Goal: Find specific page/section: Find specific page/section

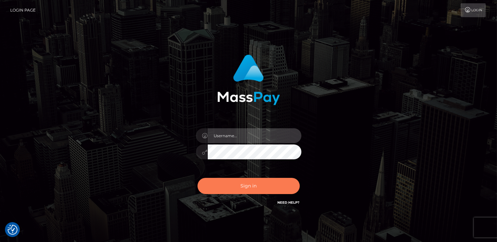
type input "catalinad"
click at [268, 191] on button "Sign in" at bounding box center [249, 186] width 102 height 16
type input "catalinad"
click at [259, 184] on button "Sign in" at bounding box center [249, 186] width 102 height 16
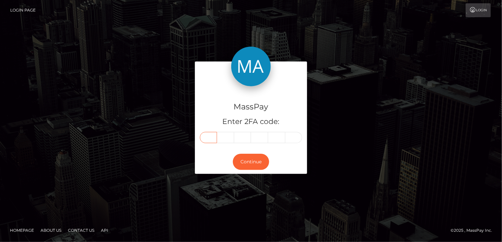
click at [213, 138] on input "text" at bounding box center [208, 137] width 17 height 11
type input "1"
type input "3"
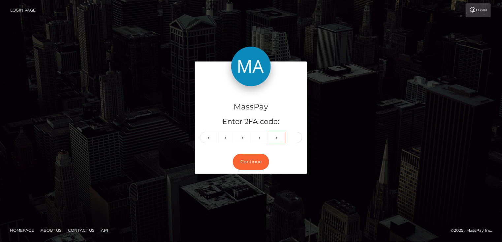
type input "3"
type input "7"
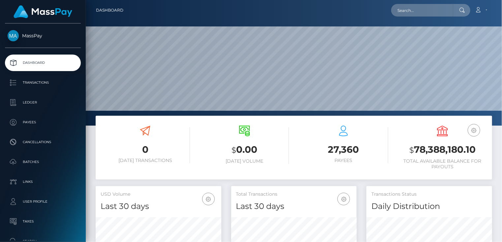
scroll to position [117, 125]
paste input "[EMAIL_ADDRESS][DOMAIN_NAME]"
type input "[EMAIL_ADDRESS][DOMAIN_NAME]"
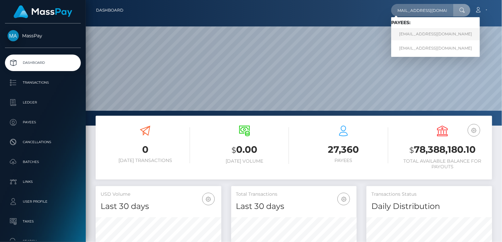
scroll to position [0, 0]
click at [412, 36] on link "[EMAIL_ADDRESS][DOMAIN_NAME]" at bounding box center [435, 34] width 89 height 12
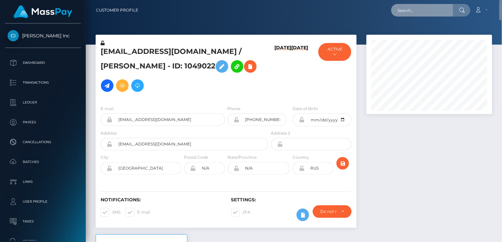
click at [423, 7] on input "text" at bounding box center [422, 10] width 62 height 13
paste input "[EMAIL_ADDRESS][DOMAIN_NAME]"
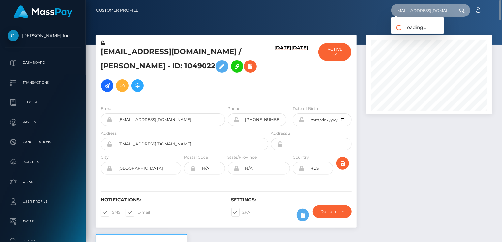
type input "[EMAIL_ADDRESS][DOMAIN_NAME]"
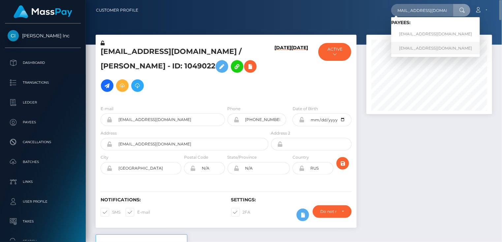
scroll to position [0, 0]
click at [417, 49] on link "[EMAIL_ADDRESS][DOMAIN_NAME]" at bounding box center [435, 48] width 89 height 12
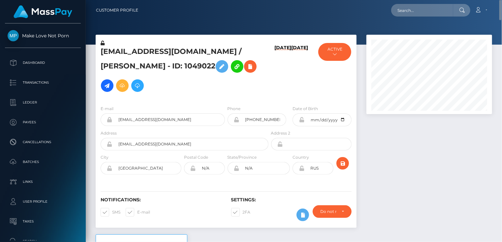
click at [224, 53] on h5 "[EMAIL_ADDRESS][DOMAIN_NAME] / [PERSON_NAME] - ID: 1049022" at bounding box center [183, 71] width 164 height 49
copy h5 "Pavel"
click at [411, 14] on input "text" at bounding box center [422, 10] width 62 height 13
paste input "[EMAIL_ADDRESS][DOMAIN_NAME]"
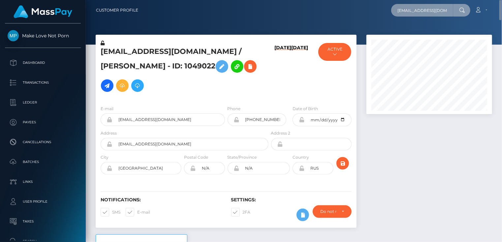
scroll to position [0, 4]
type input "[EMAIL_ADDRESS][DOMAIN_NAME]"
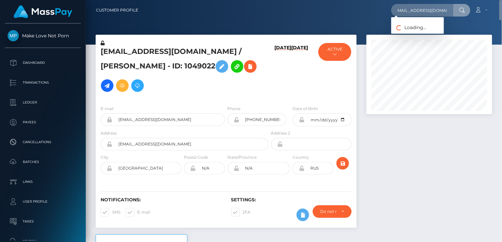
click at [175, 53] on h5 "[EMAIL_ADDRESS][DOMAIN_NAME] / [PERSON_NAME] - ID: 1049022" at bounding box center [183, 71] width 164 height 49
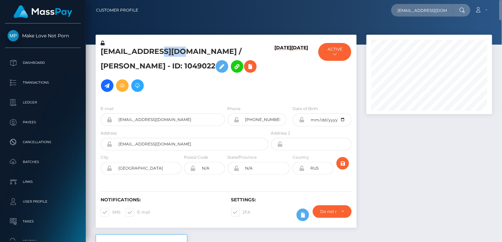
click at [175, 53] on h5 "[EMAIL_ADDRESS][DOMAIN_NAME] / [PERSON_NAME] - ID: 1049022" at bounding box center [183, 71] width 164 height 49
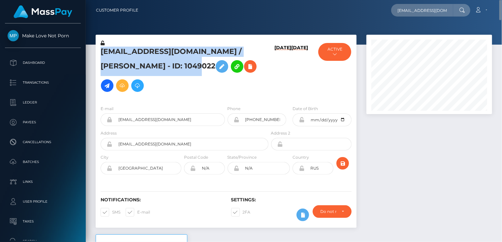
click at [175, 53] on h5 "[EMAIL_ADDRESS][DOMAIN_NAME] / [PERSON_NAME] - ID: 1049022" at bounding box center [183, 71] width 164 height 49
copy h5 "[EMAIL_ADDRESS][DOMAIN_NAME] / [PERSON_NAME] - ID: 1049022"
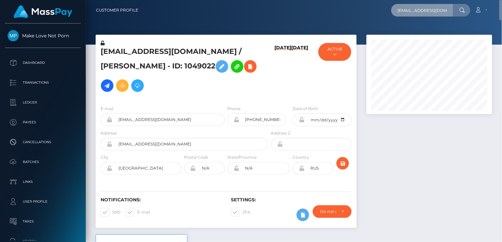
click at [436, 4] on input "another1mlnp@gmail.com" at bounding box center [422, 10] width 62 height 13
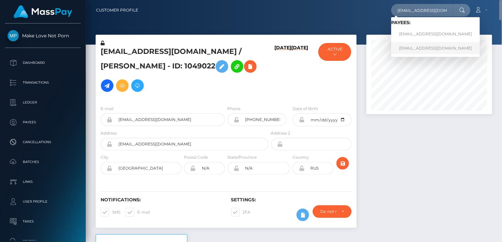
click at [420, 48] on link "another1mlnp@gmail.com" at bounding box center [435, 48] width 89 height 12
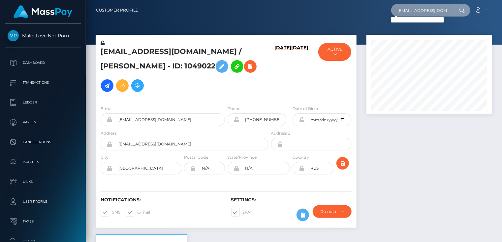
scroll to position [0, 66]
drag, startPoint x: 394, startPoint y: 8, endPoint x: 455, endPoint y: 12, distance: 61.5
click at [455, 12] on div "[EMAIL_ADDRESS][DOMAIN_NAME] / [PERSON_NAME] - ID: 1049022 Loading... Loading..." at bounding box center [430, 10] width 79 height 13
paste input "text"
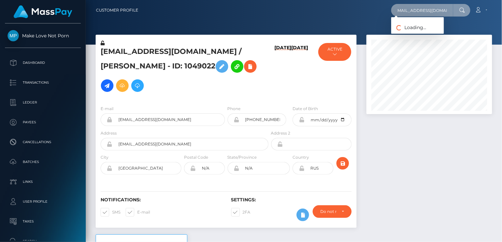
type input "[EMAIL_ADDRESS][DOMAIN_NAME]"
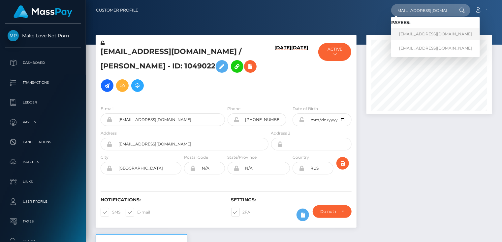
scroll to position [0, 0]
click at [408, 33] on link "[EMAIL_ADDRESS][DOMAIN_NAME]" at bounding box center [435, 34] width 89 height 12
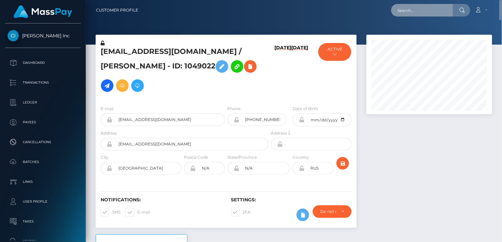
click at [431, 11] on input "text" at bounding box center [422, 10] width 62 height 13
paste input "[EMAIL_ADDRESS][DOMAIN_NAME]"
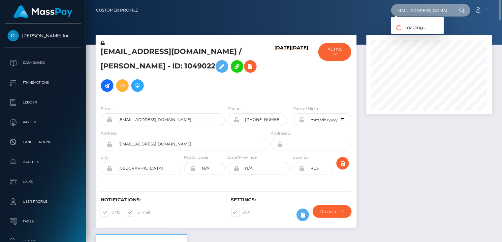
type input "[EMAIL_ADDRESS][DOMAIN_NAME]"
click at [160, 53] on h5 "[EMAIL_ADDRESS][DOMAIN_NAME] / [PERSON_NAME] - ID: 1049022" at bounding box center [183, 71] width 164 height 49
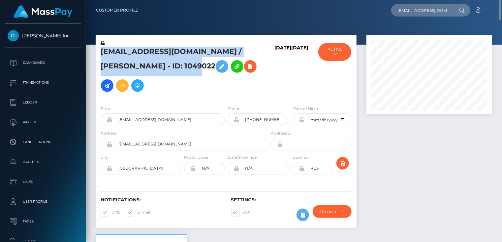
click at [160, 52] on h5 "[EMAIL_ADDRESS][DOMAIN_NAME] / [PERSON_NAME] - ID: 1049022" at bounding box center [183, 71] width 164 height 49
copy h5 "[EMAIL_ADDRESS][DOMAIN_NAME] / [PERSON_NAME] - ID: 1049022"
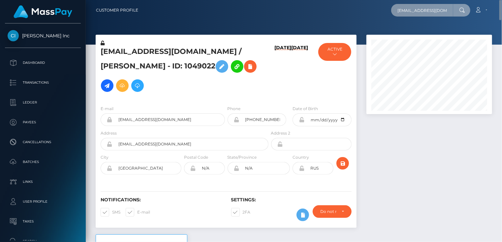
click at [445, 10] on input "[EMAIL_ADDRESS][DOMAIN_NAME]" at bounding box center [422, 10] width 62 height 13
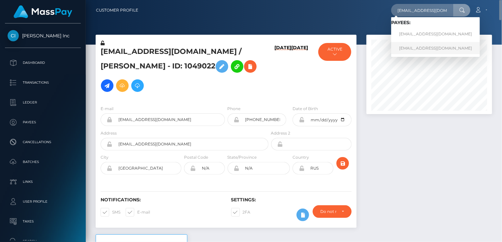
click at [412, 49] on link "[EMAIL_ADDRESS][DOMAIN_NAME]" at bounding box center [435, 48] width 89 height 12
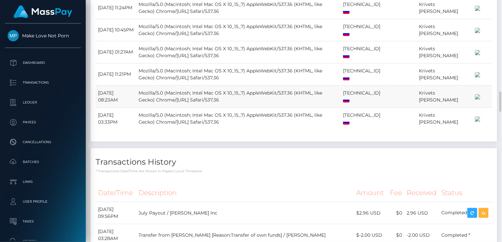
scroll to position [1287, 0]
